Goal: Task Accomplishment & Management: Manage account settings

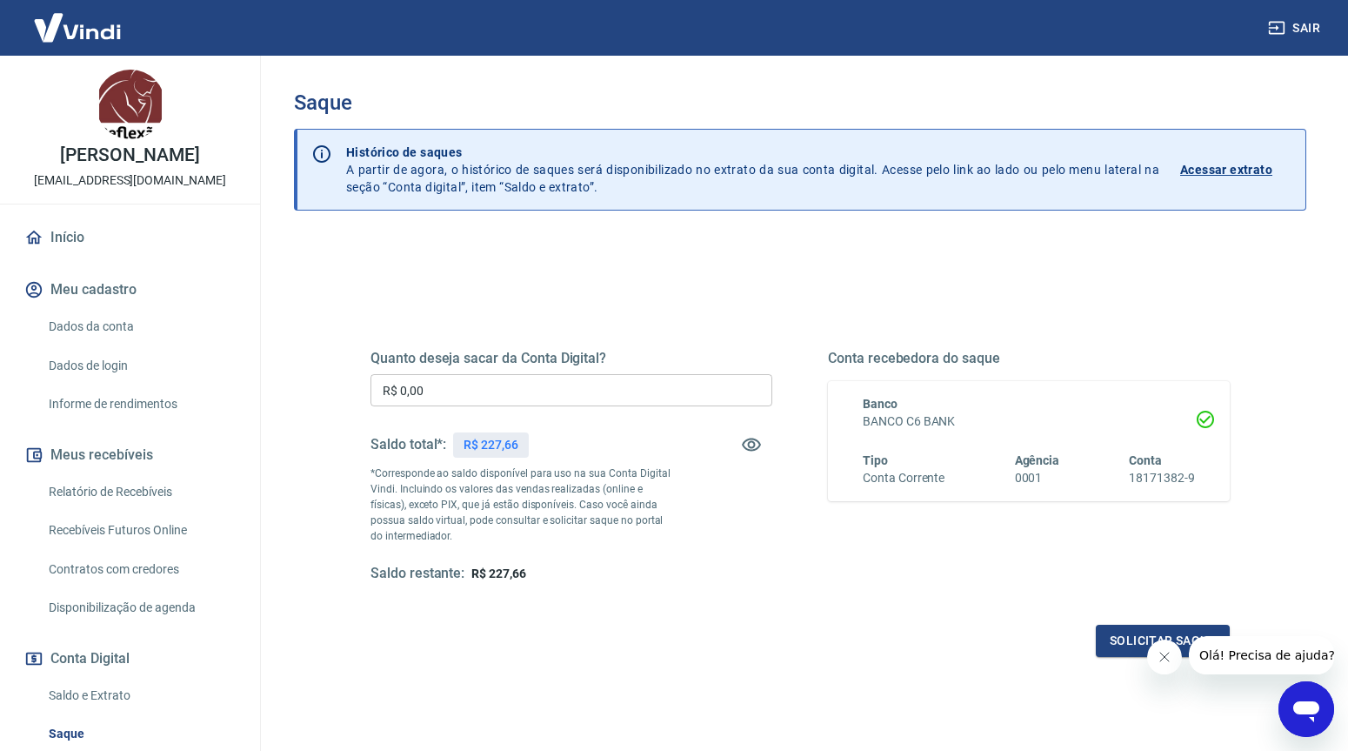
click at [549, 404] on input "R$ 0,00" at bounding box center [572, 390] width 402 height 32
type input "R$ 227,66"
click at [1108, 640] on button "Solicitar saque" at bounding box center [1163, 641] width 134 height 32
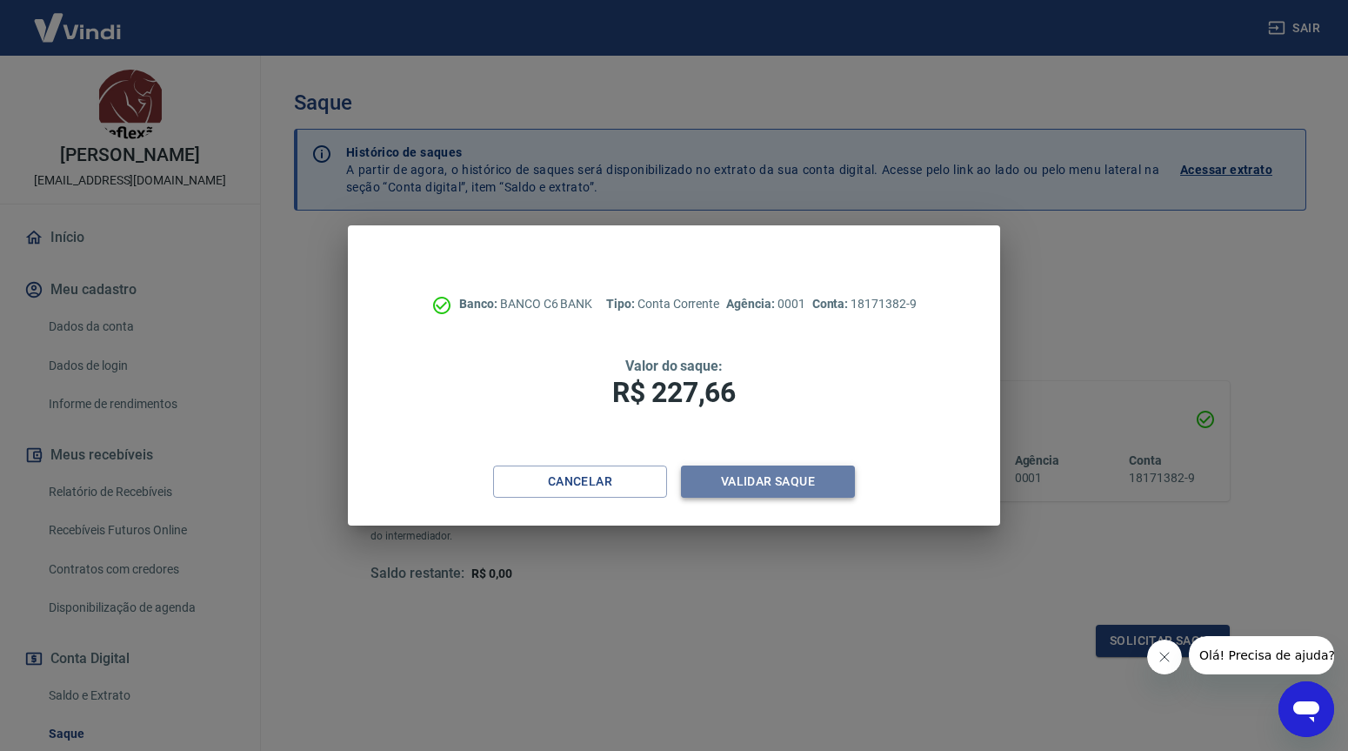
click at [779, 483] on button "Validar saque" at bounding box center [768, 481] width 174 height 32
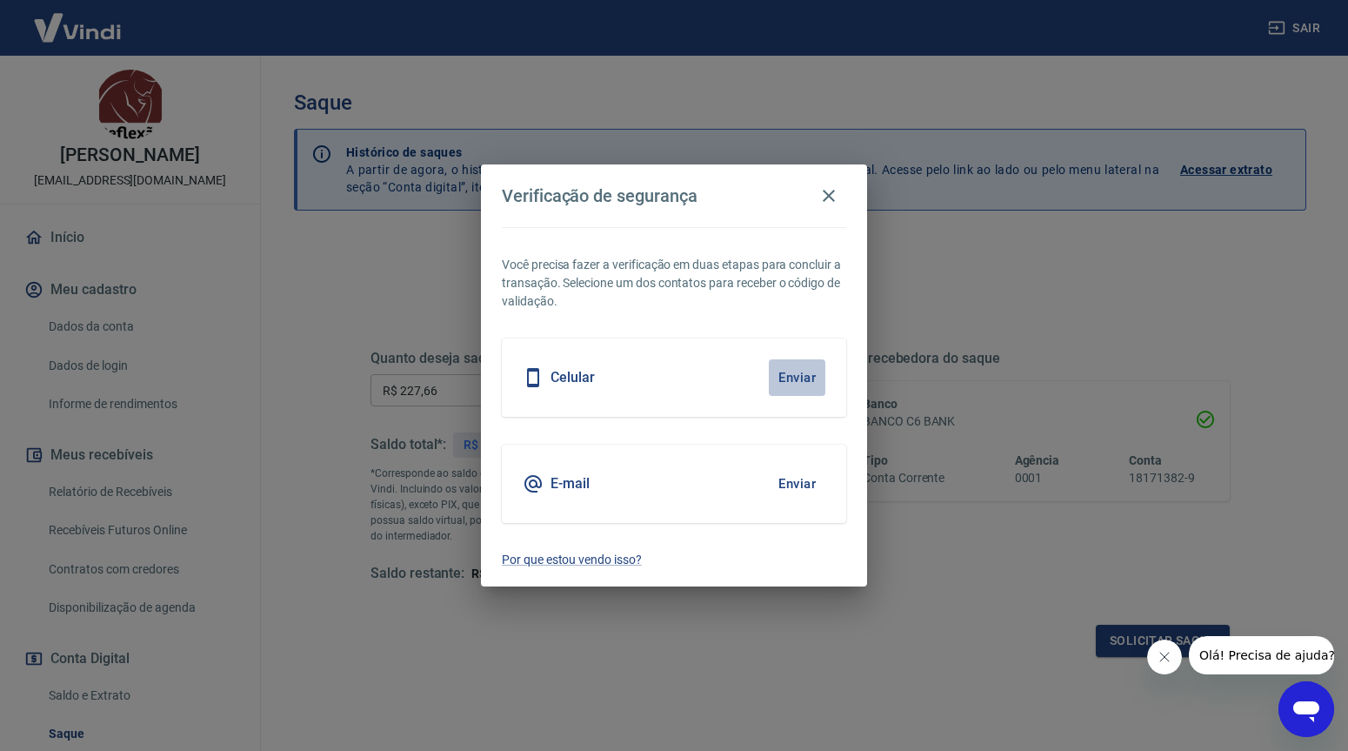
click at [793, 377] on button "Enviar" at bounding box center [797, 377] width 57 height 37
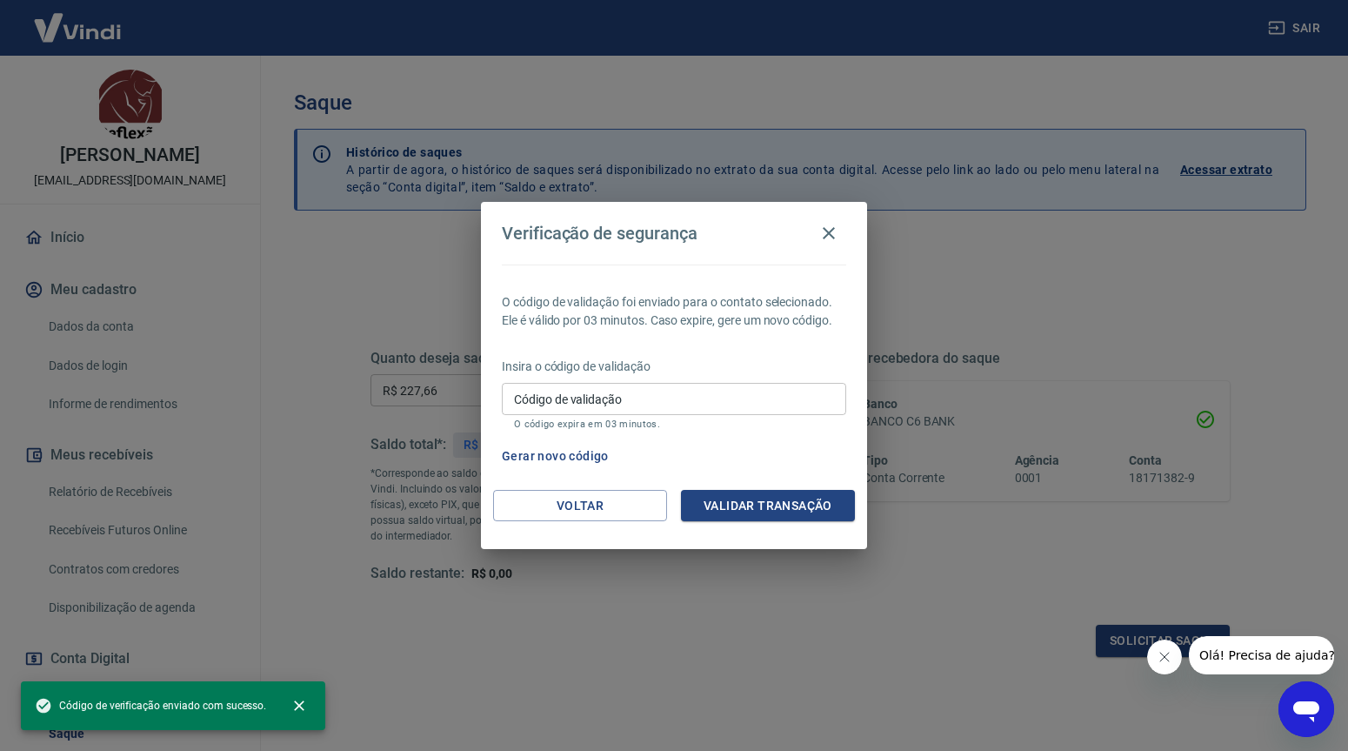
click at [650, 397] on input "Código de validação" at bounding box center [674, 399] width 345 height 32
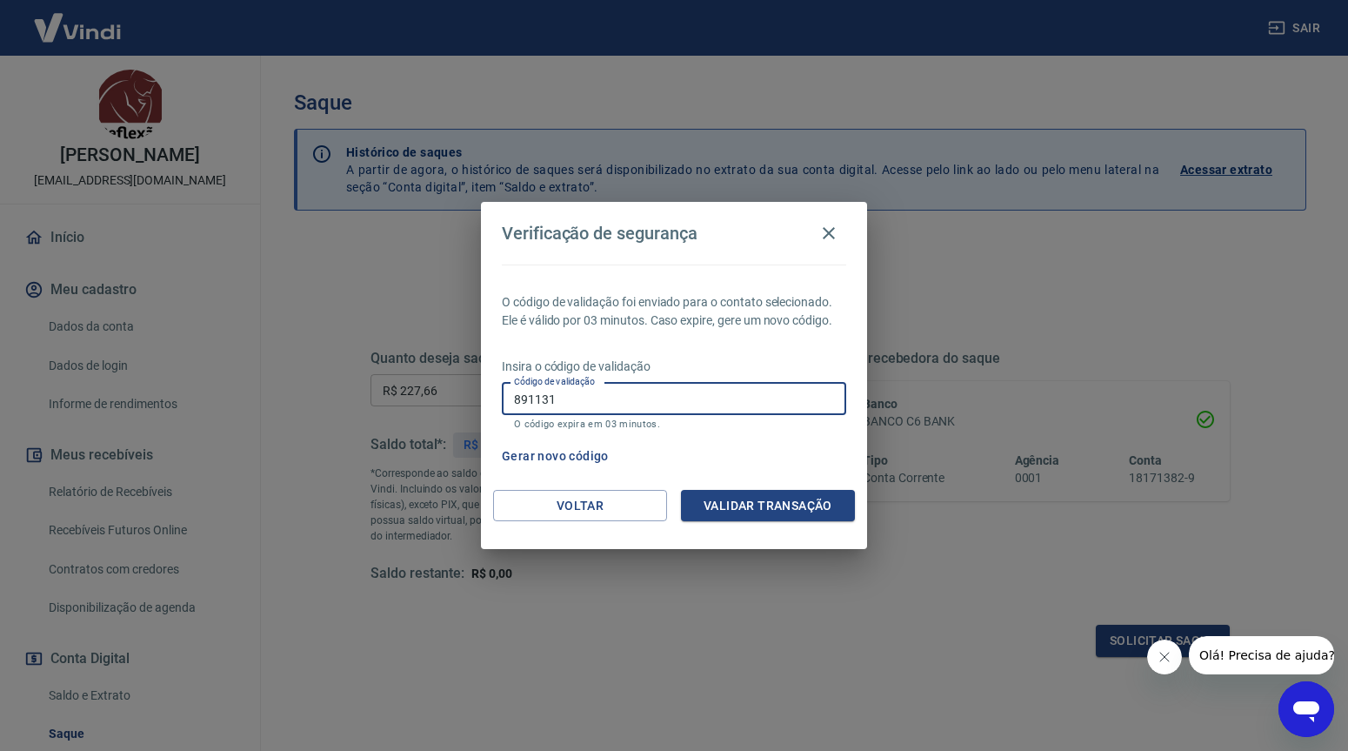
type input "891131"
click at [734, 514] on button "Validar transação" at bounding box center [768, 506] width 174 height 32
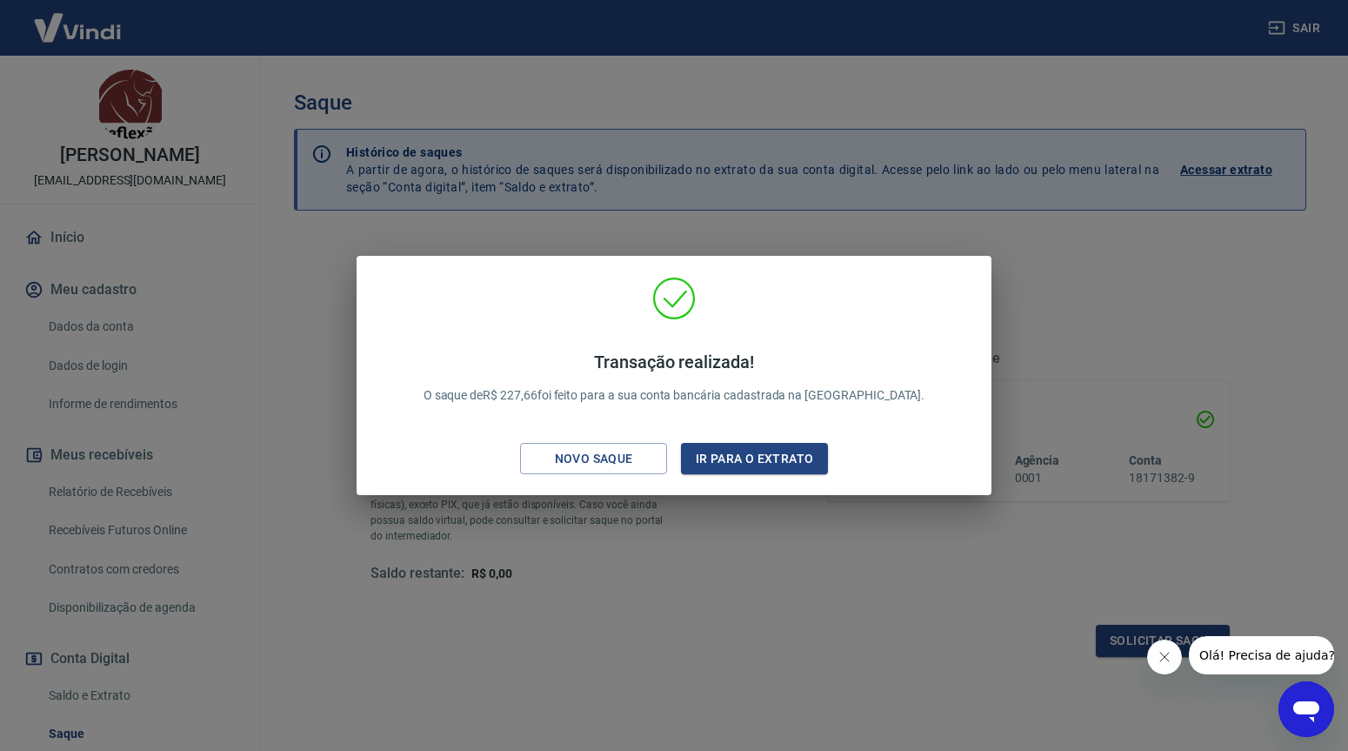
click at [749, 561] on div "Transação realizada! O saque de R$ 227,66 foi feito para a sua conta bancária c…" at bounding box center [674, 375] width 1348 height 751
